Goal: Task Accomplishment & Management: Manage account settings

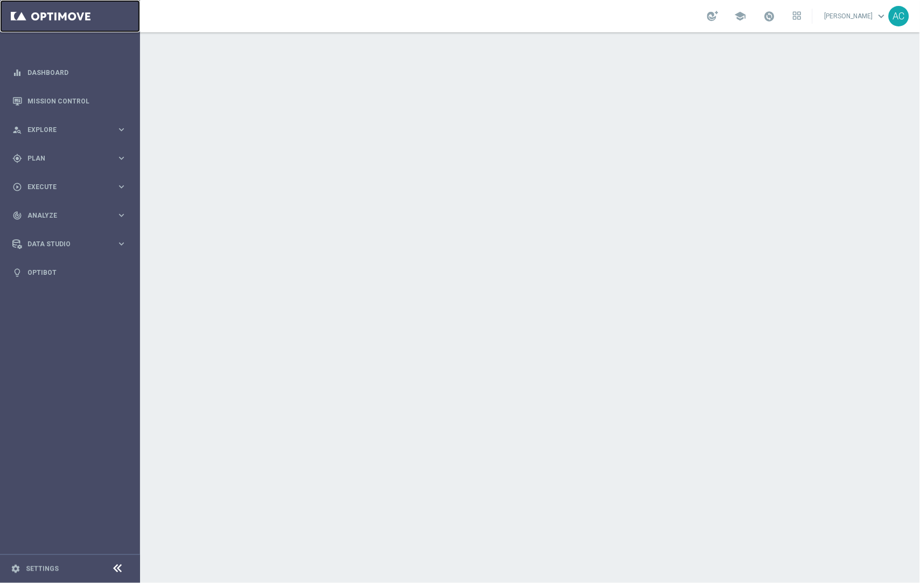
click at [69, 15] on link at bounding box center [70, 16] width 140 height 32
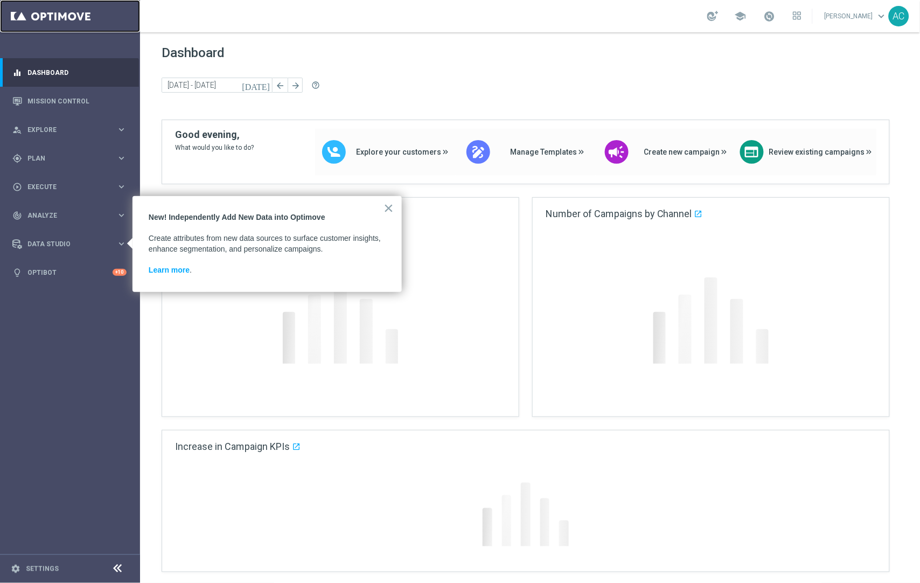
click at [70, 15] on link at bounding box center [70, 16] width 140 height 32
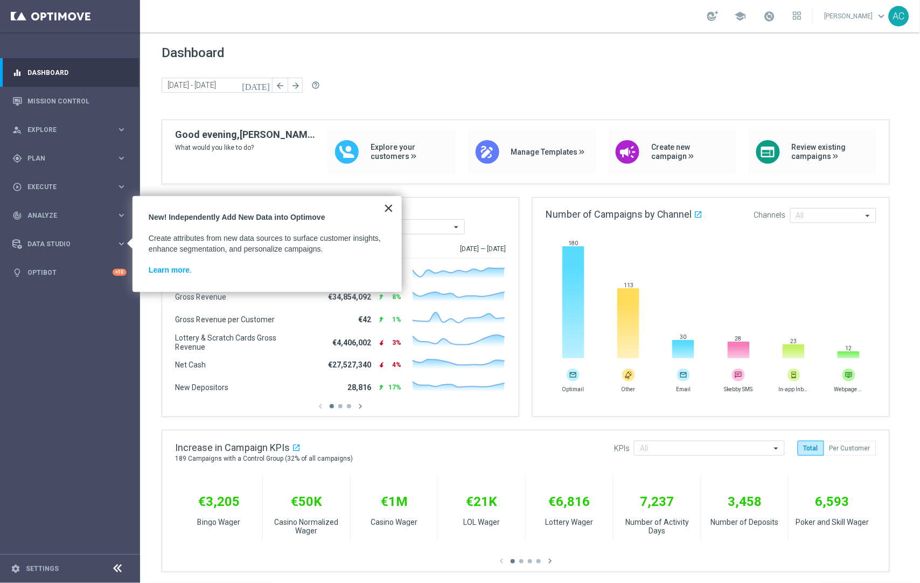
click at [388, 205] on button "×" at bounding box center [388, 207] width 10 height 17
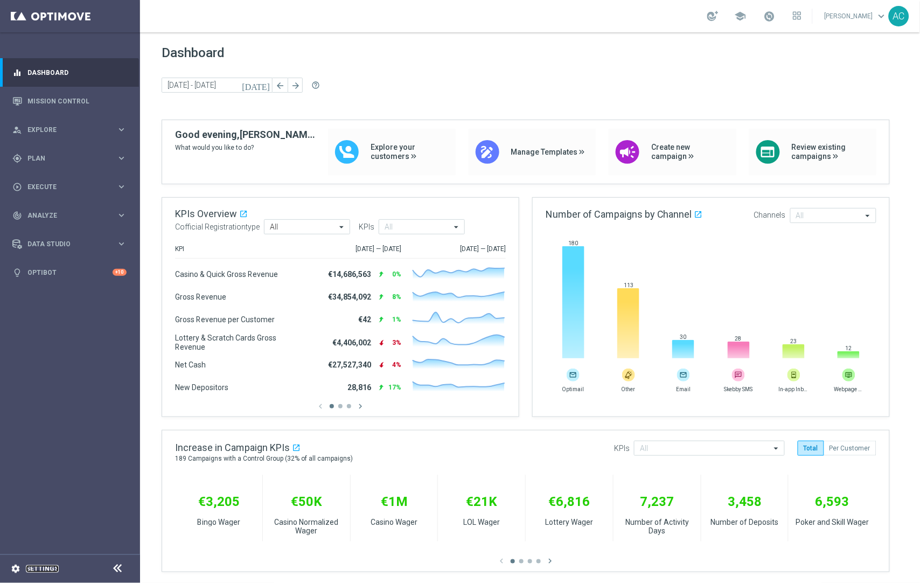
click at [31, 569] on link "Settings" at bounding box center [42, 568] width 33 height 6
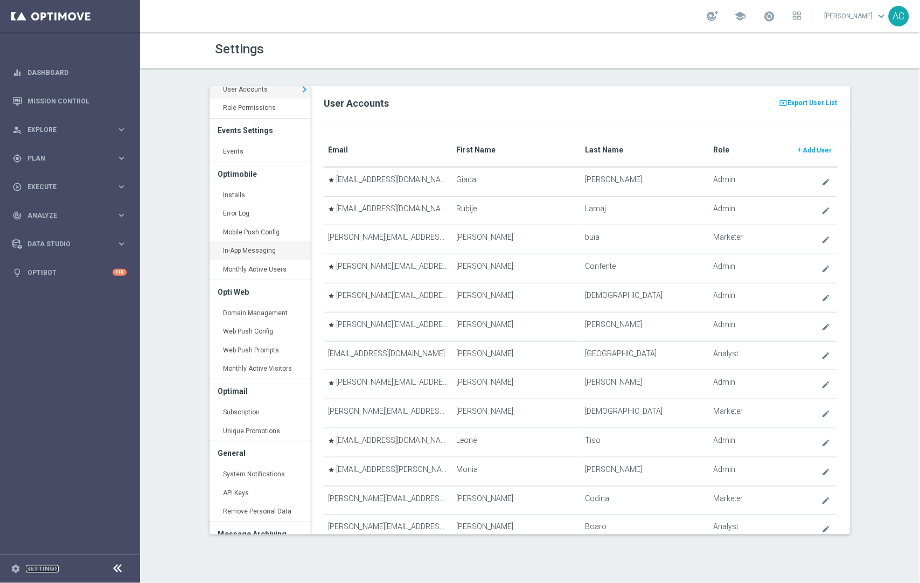
scroll to position [79, 0]
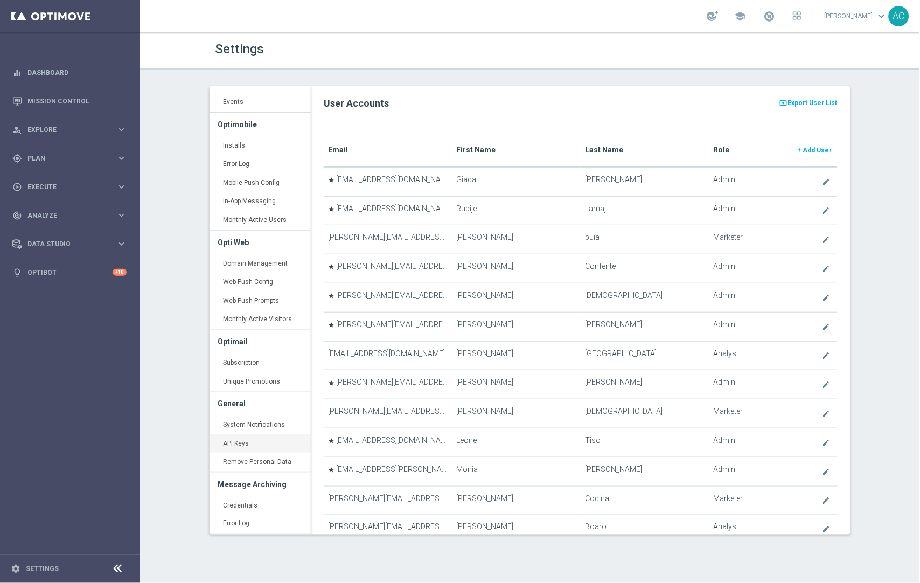
click at [247, 442] on link "API Keys keyboard_arrow_right" at bounding box center [259, 443] width 101 height 19
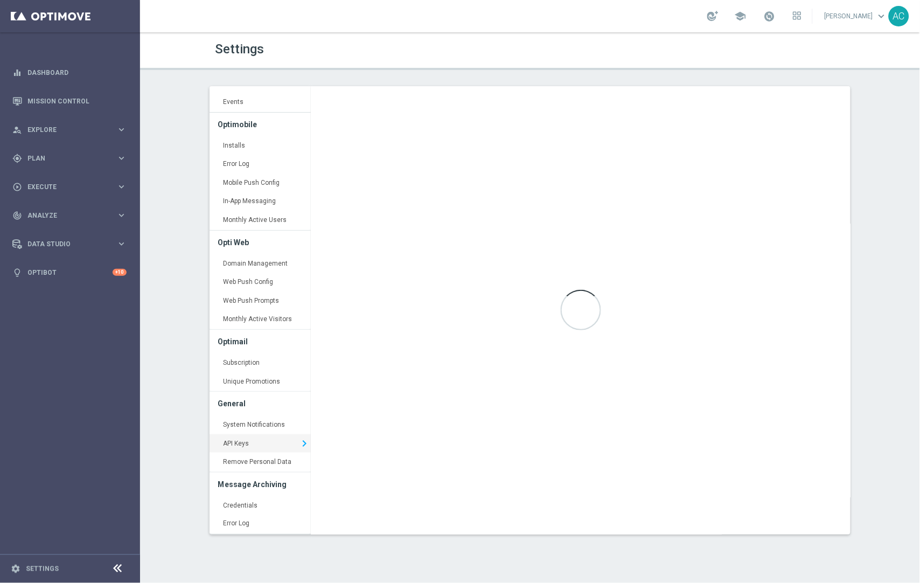
type input "https://api5.optimove.net/"
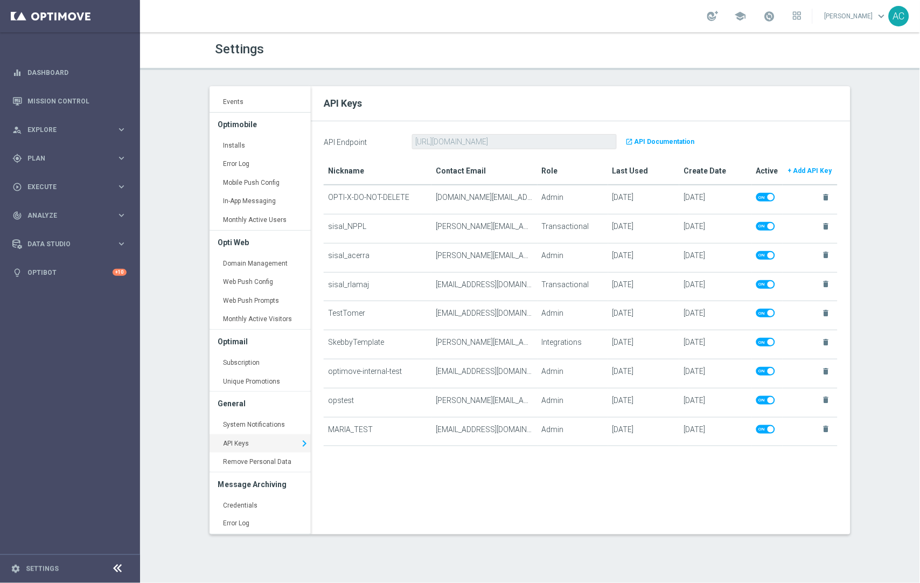
click at [459, 104] on h2 "API Keys" at bounding box center [581, 103] width 514 height 13
